Goal: Find specific page/section: Find specific page/section

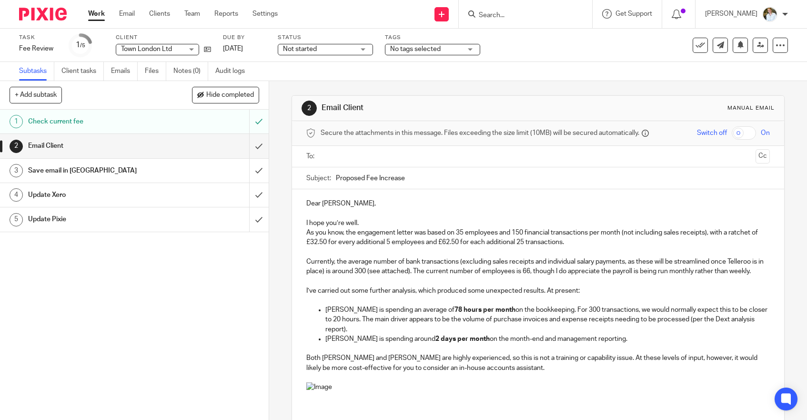
scroll to position [337, 0]
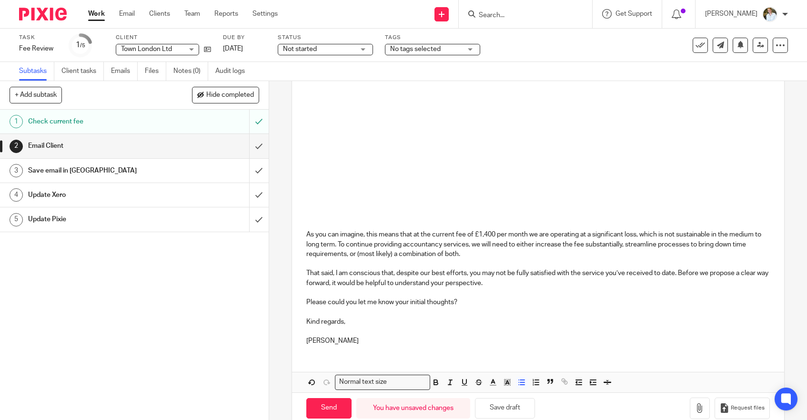
click at [531, 16] on input "Search" at bounding box center [521, 15] width 86 height 9
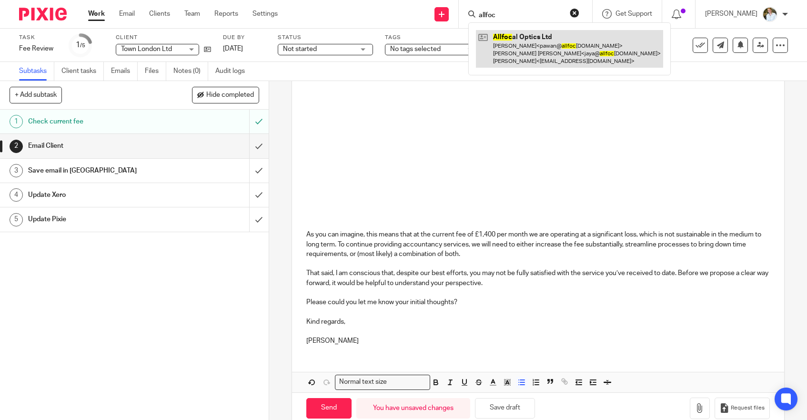
type input "allfoc"
click at [526, 47] on link at bounding box center [569, 49] width 187 height 38
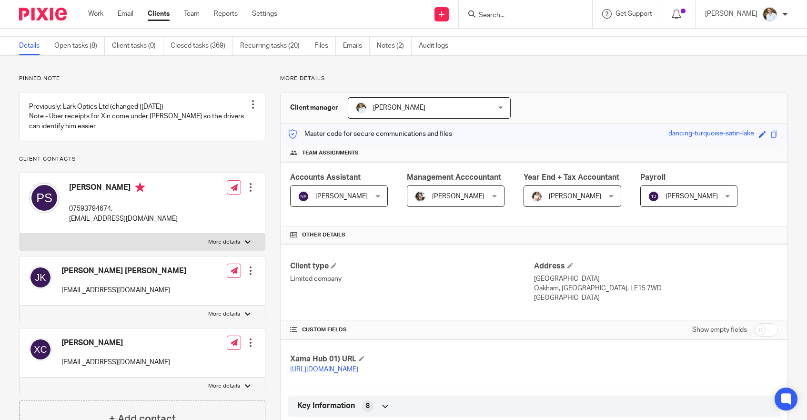
scroll to position [28, 0]
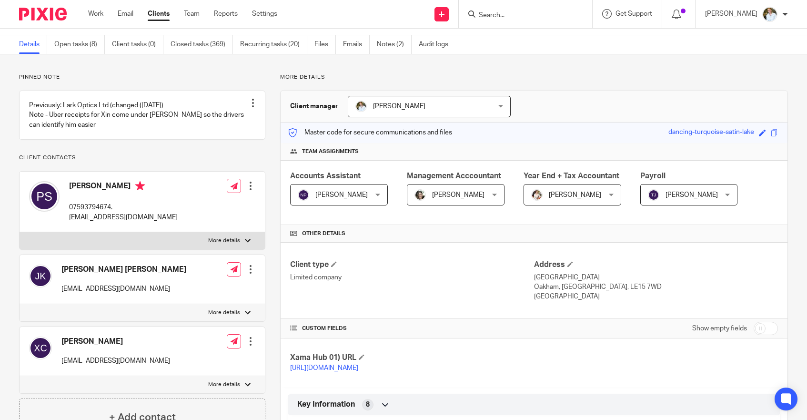
click at [501, 12] on input "Search" at bounding box center [521, 15] width 86 height 9
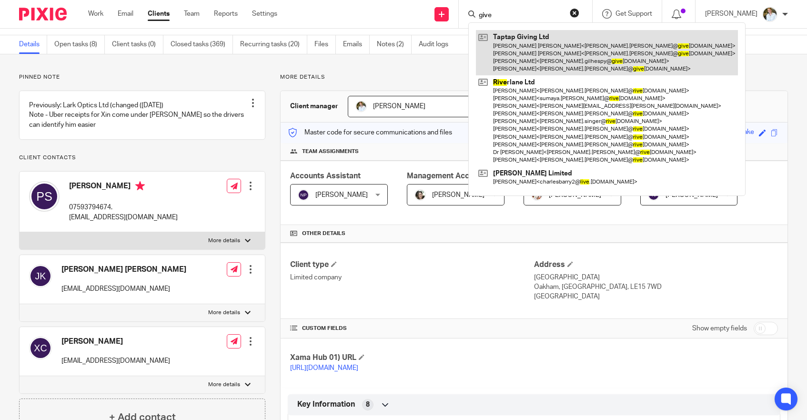
type input "give"
click at [523, 60] on link at bounding box center [607, 52] width 262 height 45
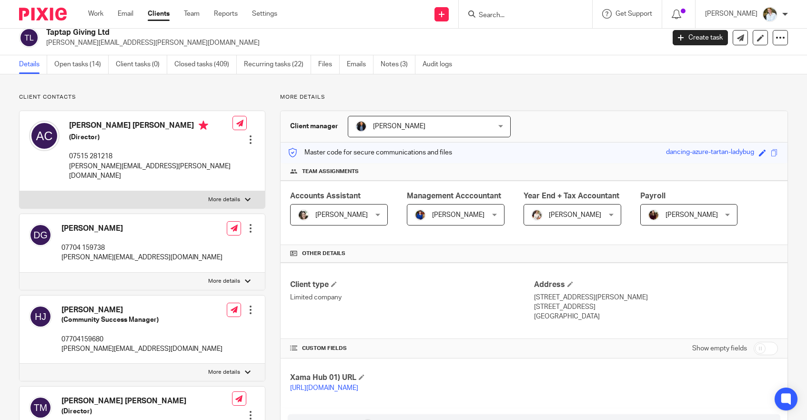
scroll to position [5, 0]
